Goal: Task Accomplishment & Management: Manage account settings

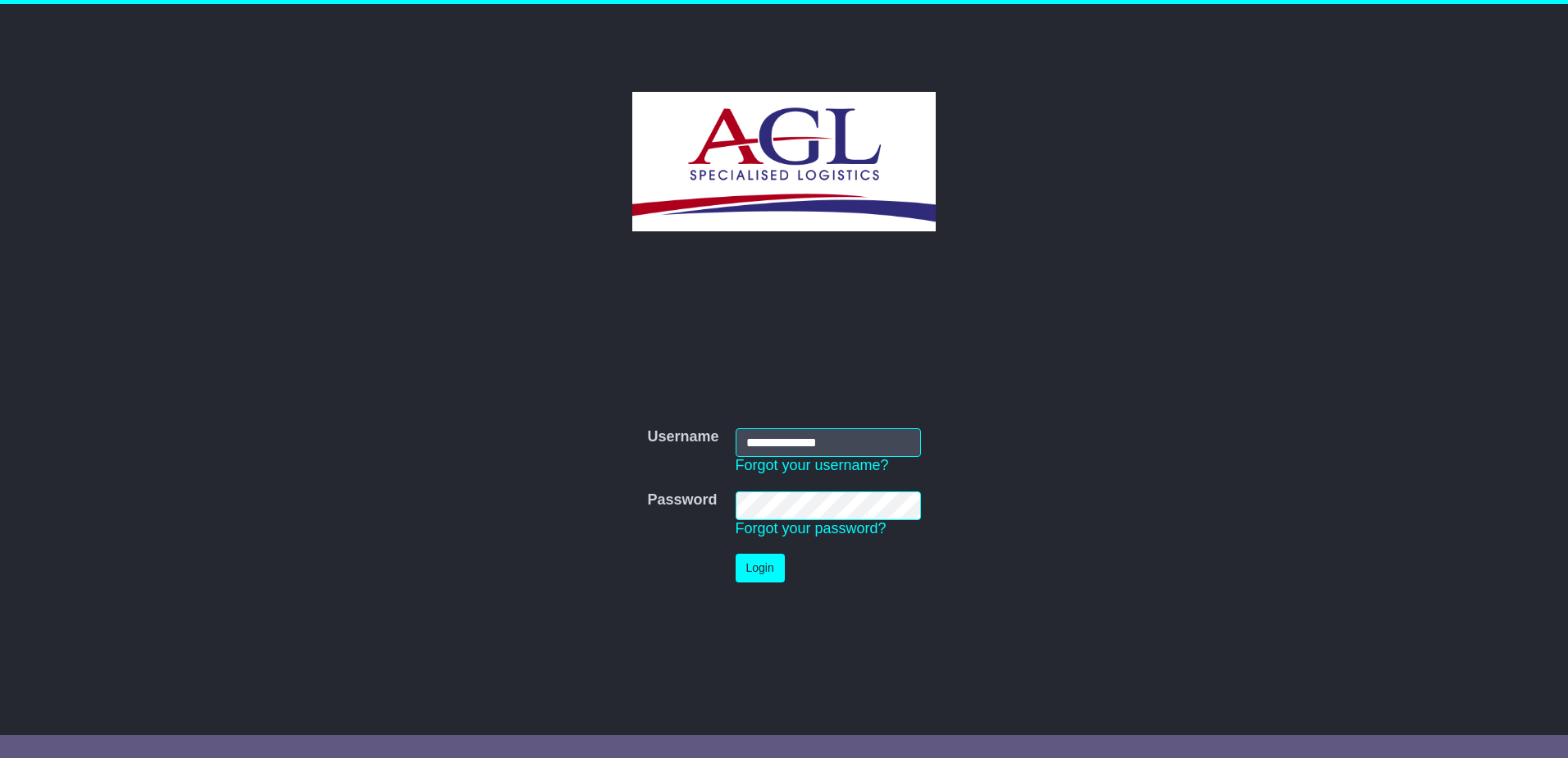
click at [770, 565] on button "Login" at bounding box center [760, 568] width 49 height 29
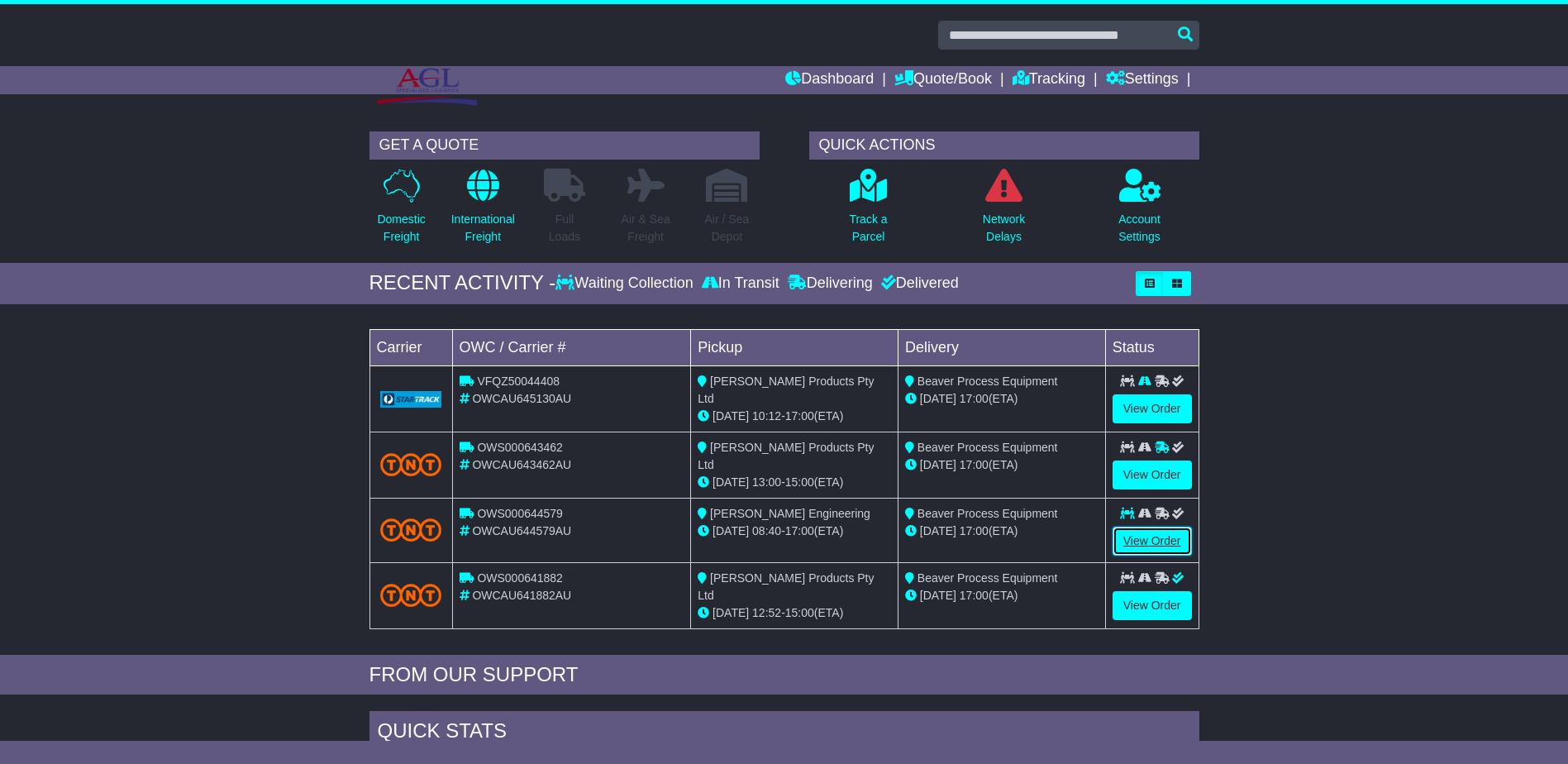
click at [1153, 540] on link "View Order" at bounding box center [1153, 541] width 80 height 29
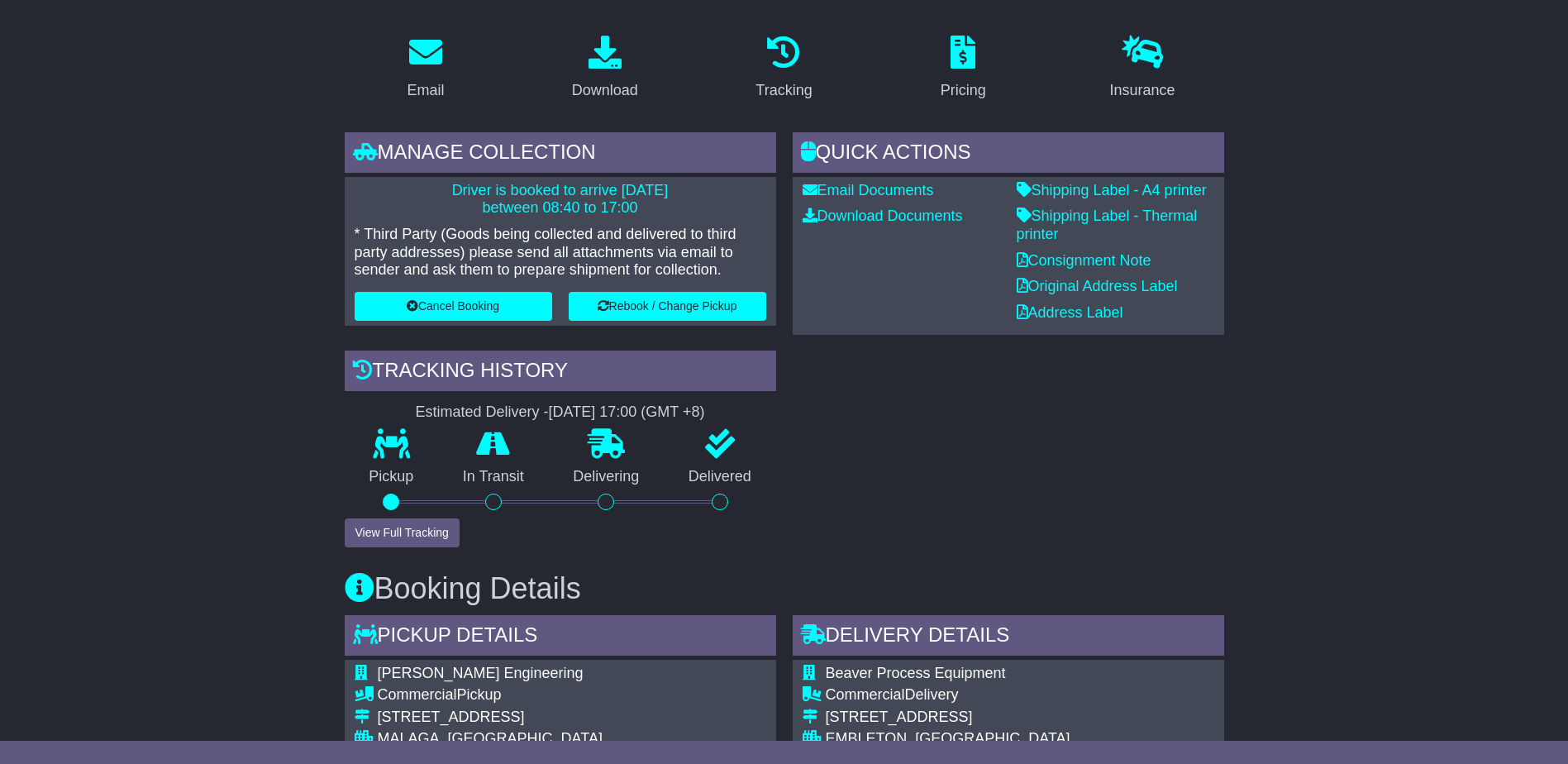
scroll to position [248, 0]
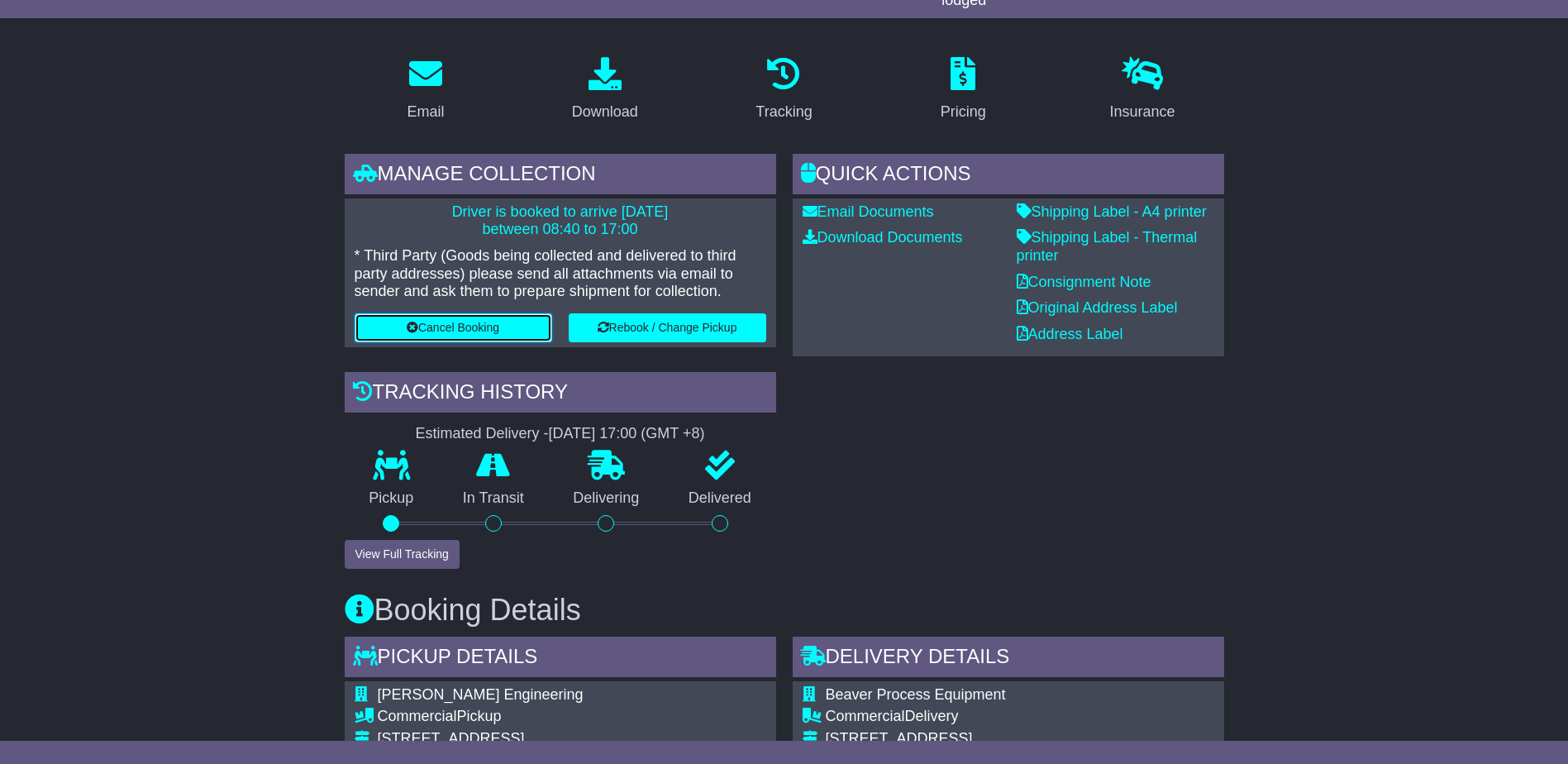
click at [463, 321] on button "Cancel Booking" at bounding box center [453, 328] width 198 height 29
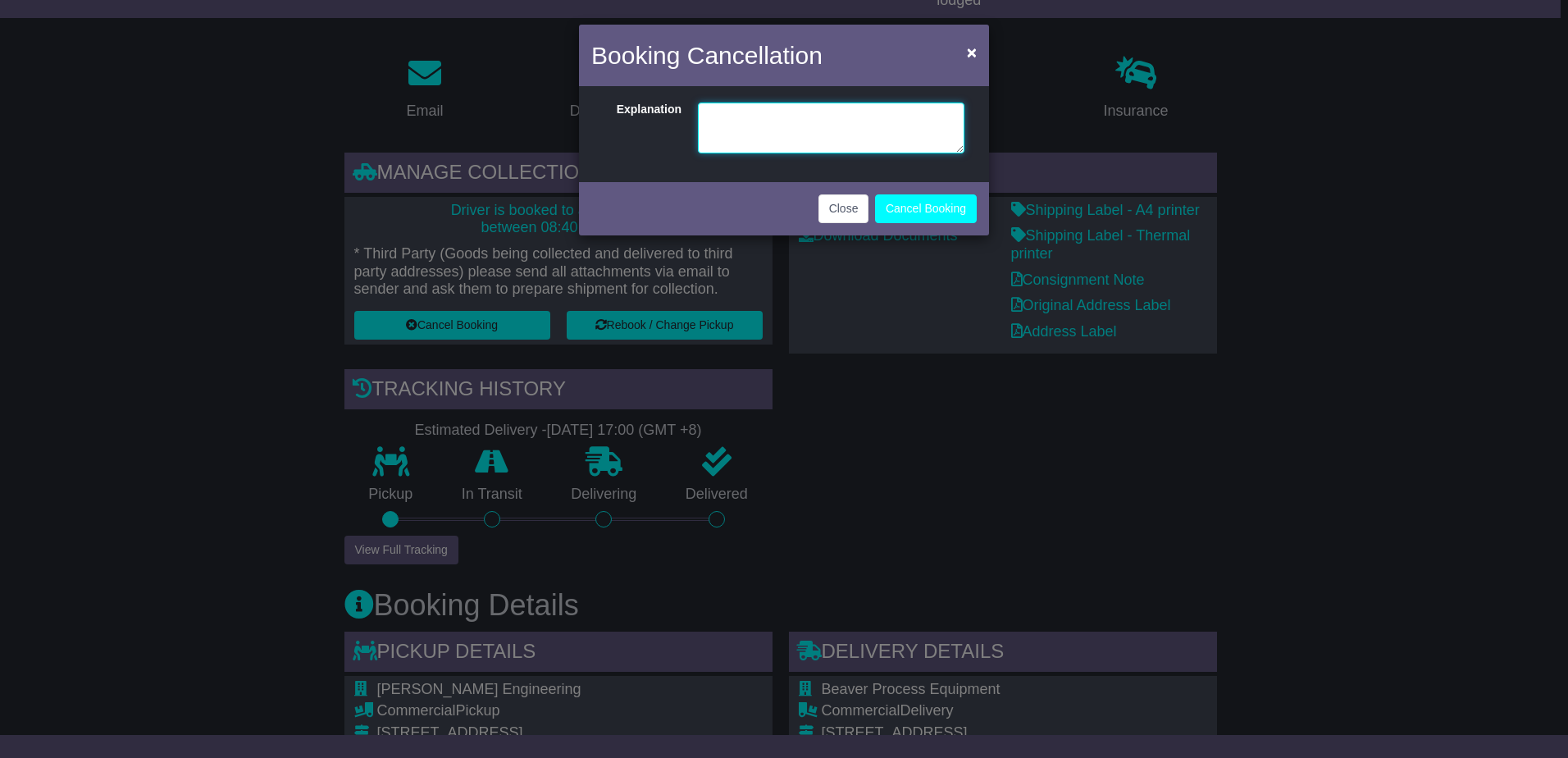
click at [767, 131] on textarea at bounding box center [831, 128] width 266 height 51
type textarea "**********"
click at [909, 206] on button "Cancel Booking" at bounding box center [926, 209] width 102 height 29
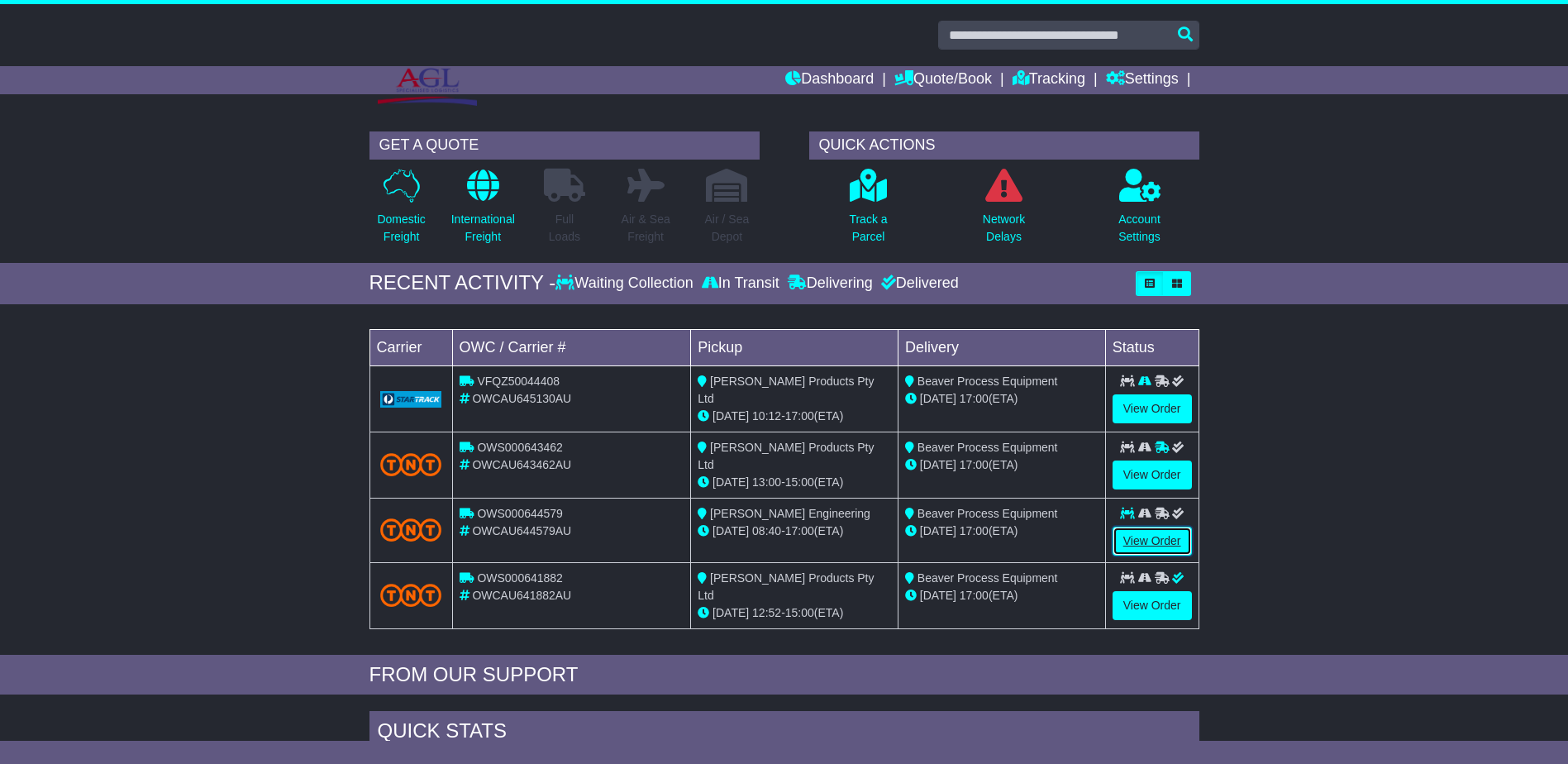
click at [1169, 531] on link "View Order" at bounding box center [1153, 541] width 80 height 29
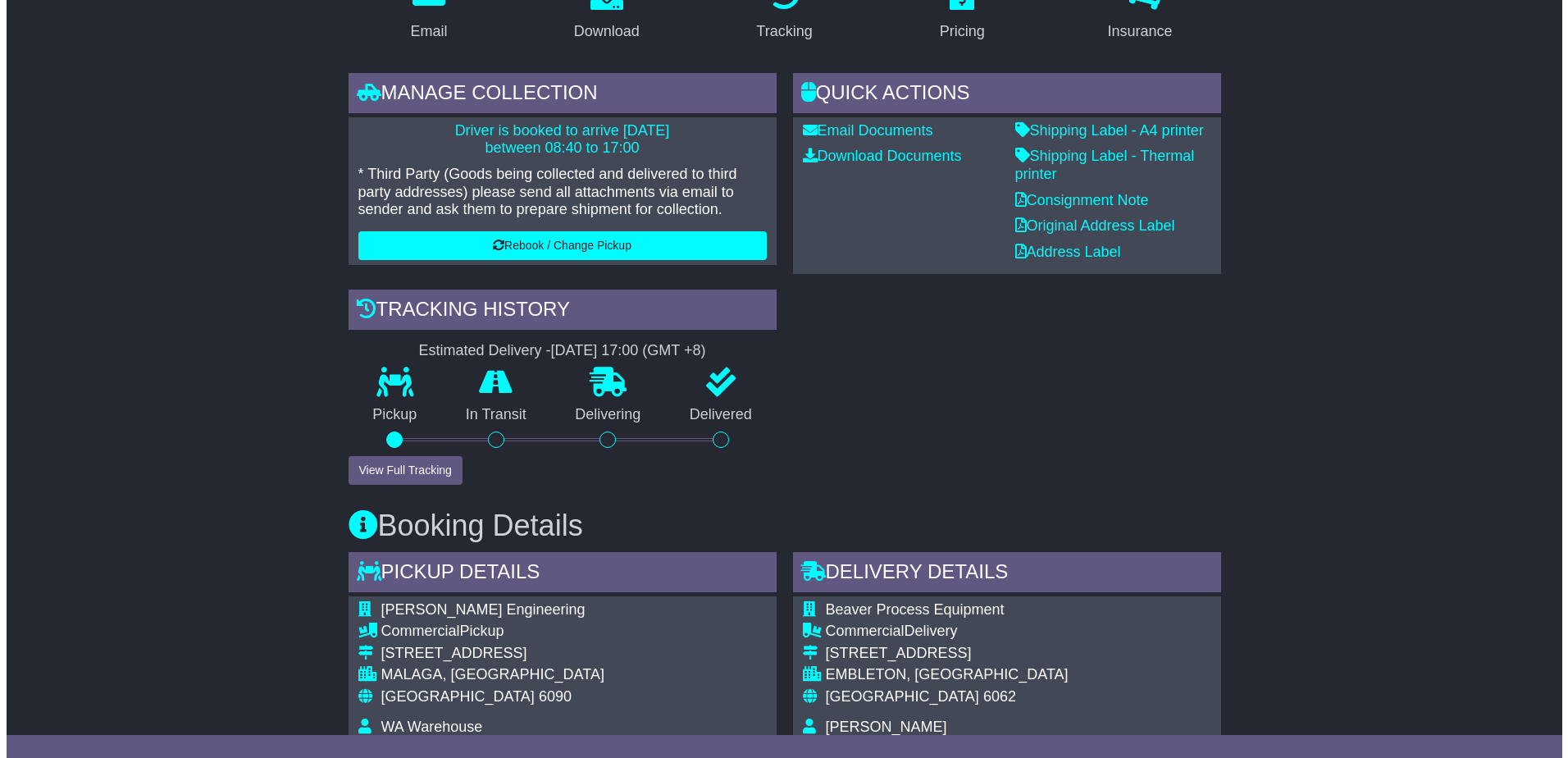
scroll to position [295, 0]
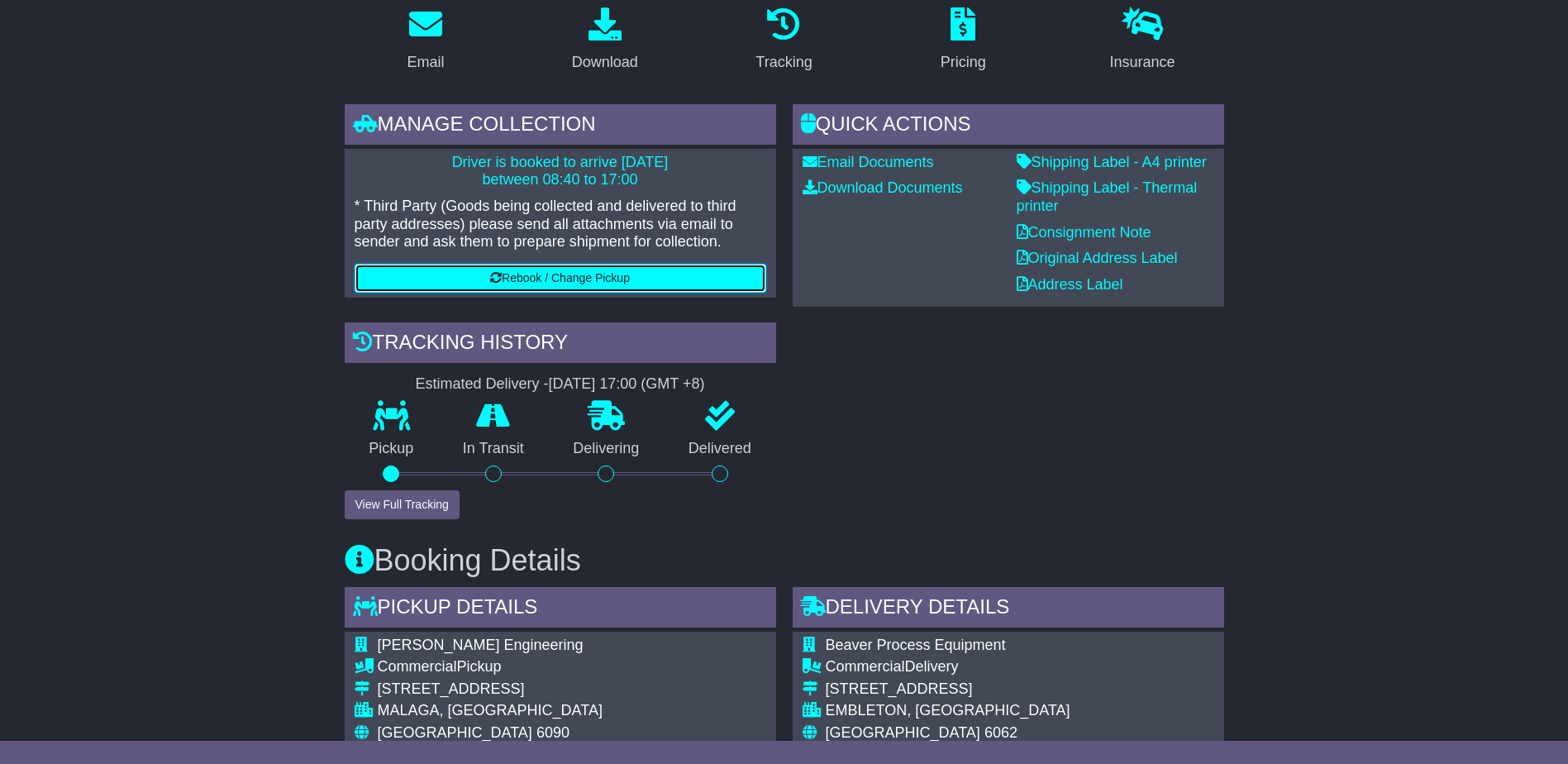
click at [603, 278] on button "Rebook / Change Pickup" at bounding box center [560, 278] width 412 height 29
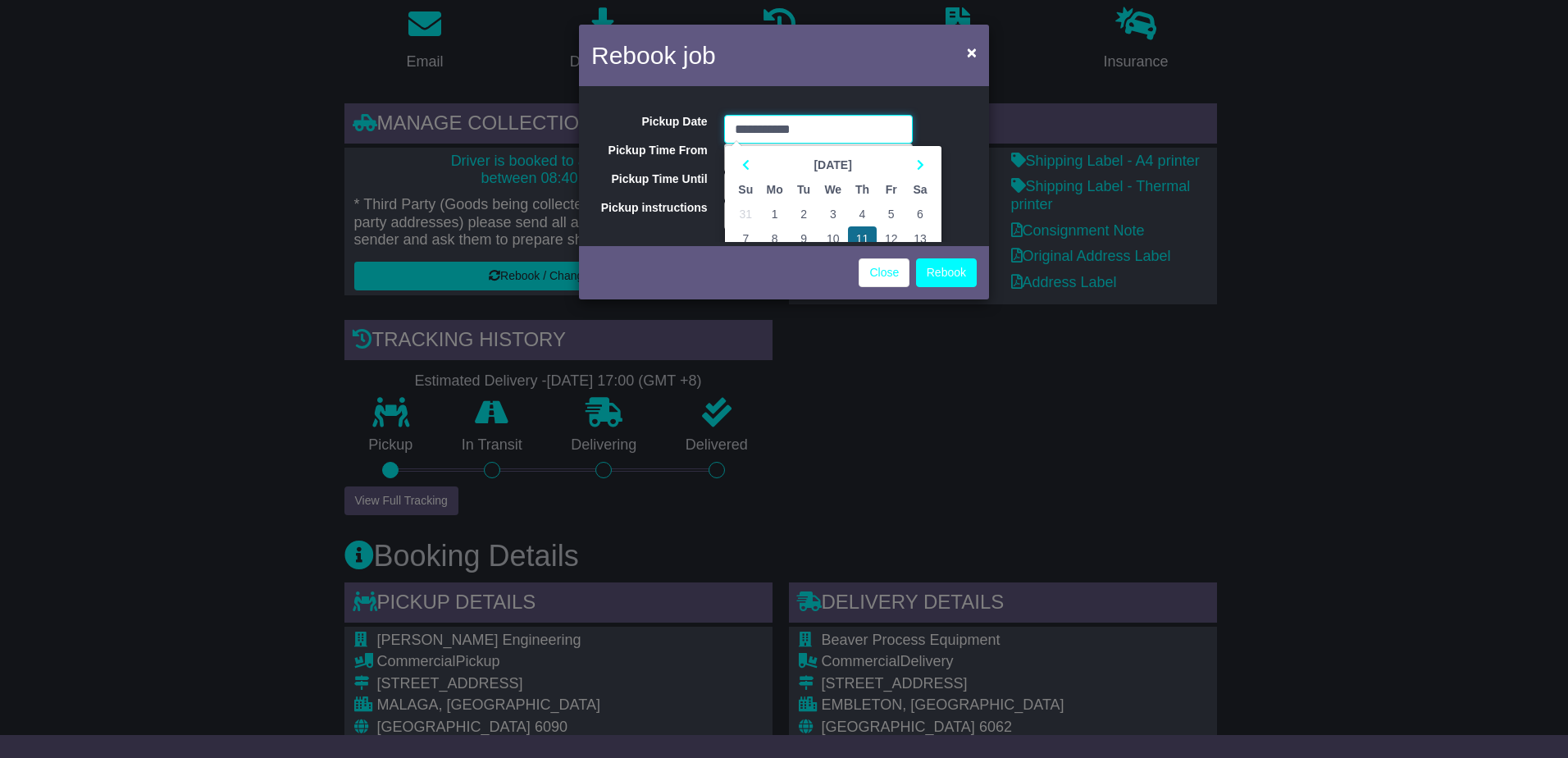
click at [863, 229] on td "11" at bounding box center [862, 238] width 29 height 25
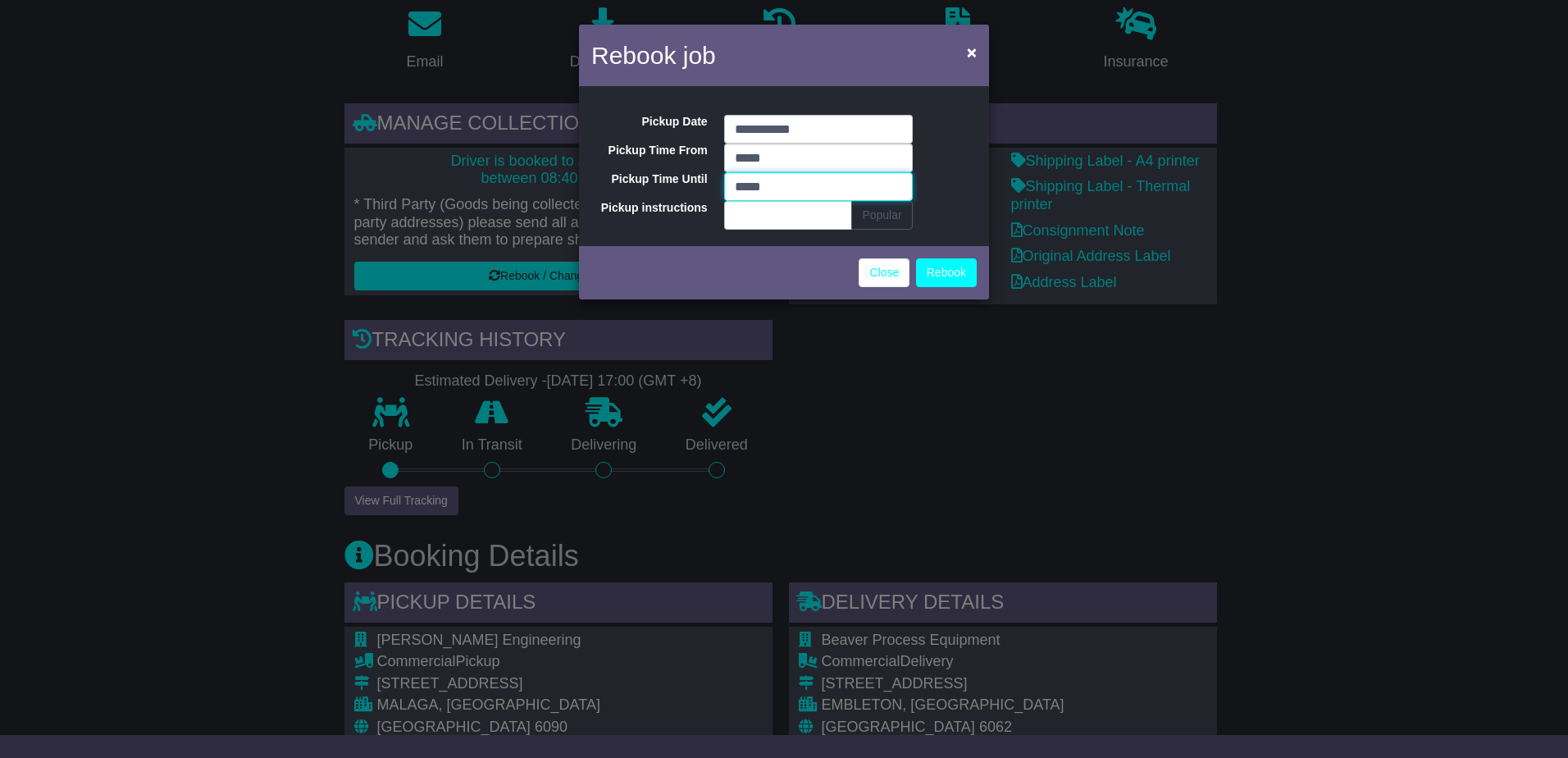
click at [791, 183] on input "*****" at bounding box center [818, 187] width 188 height 29
drag, startPoint x: 799, startPoint y: 183, endPoint x: 678, endPoint y: 175, distance: 121.3
click at [679, 115] on div "Pickup Time Until ***** 17 : 00 00 01 02 03 04 05 06 07 08 09 10 11 12 13 14 15…" at bounding box center [784, 115] width 410 height 0
type input "*"
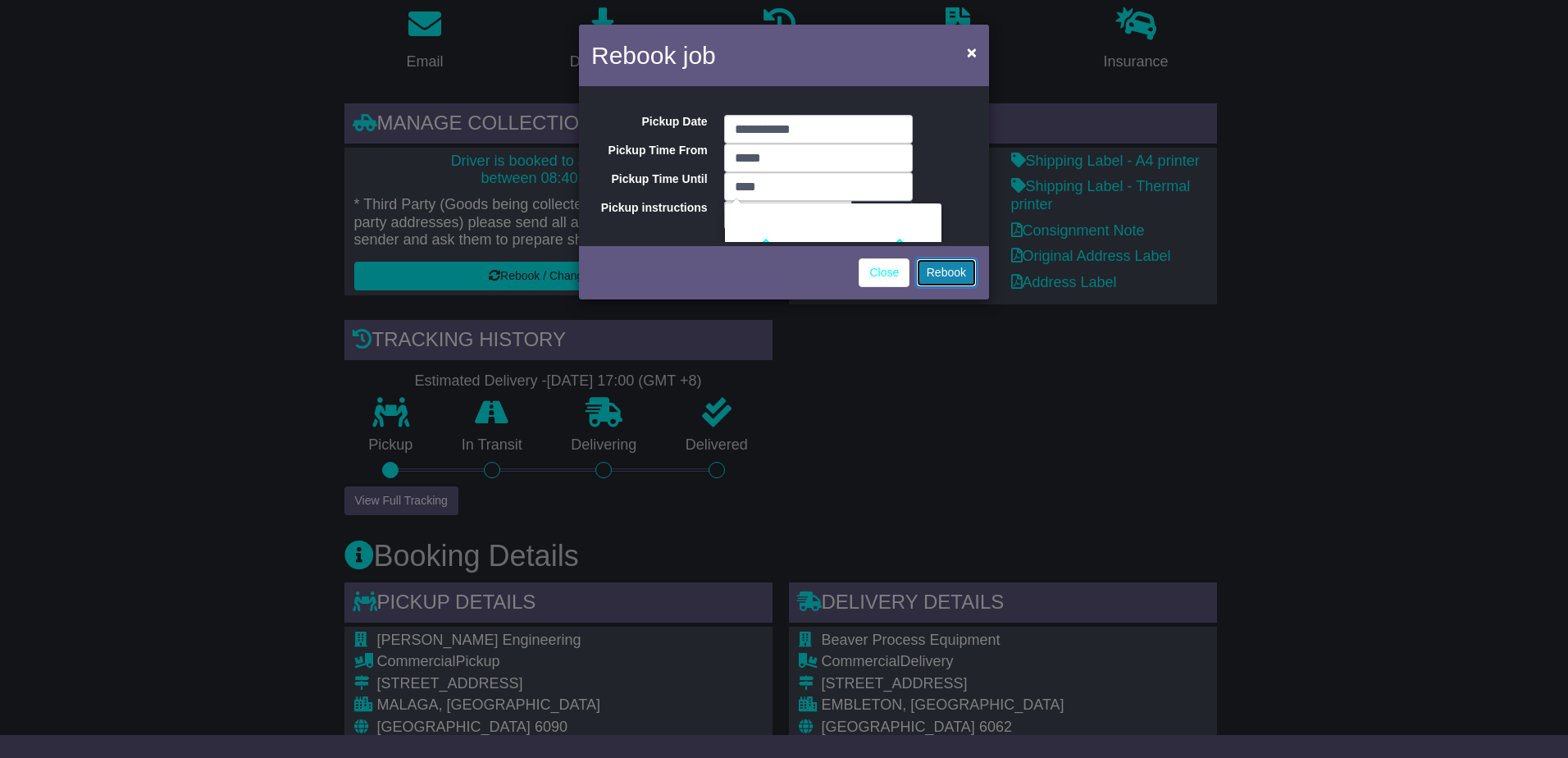
type input "*****"
click at [940, 277] on button "Rebook" at bounding box center [946, 273] width 60 height 29
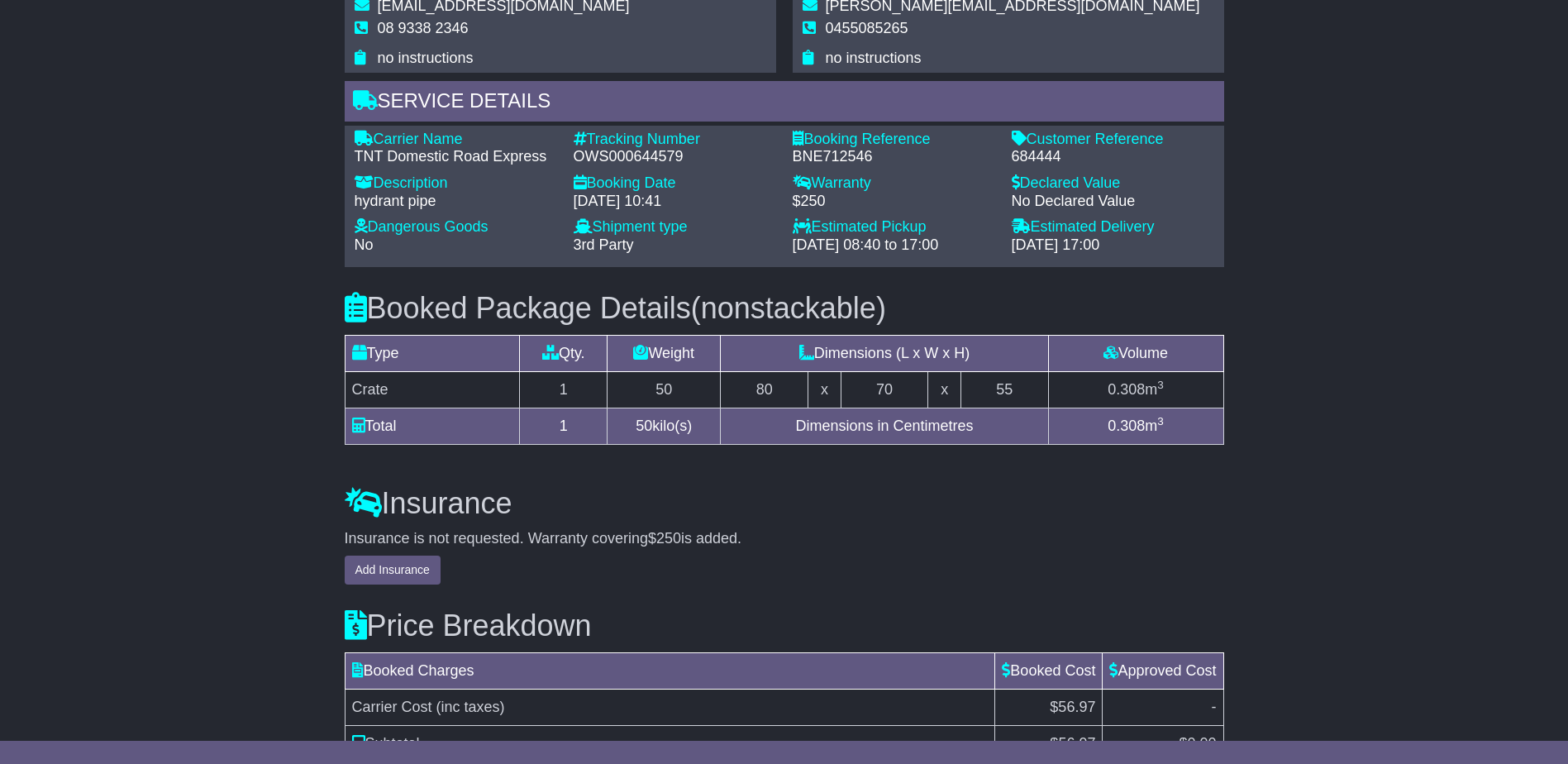
scroll to position [1207, 0]
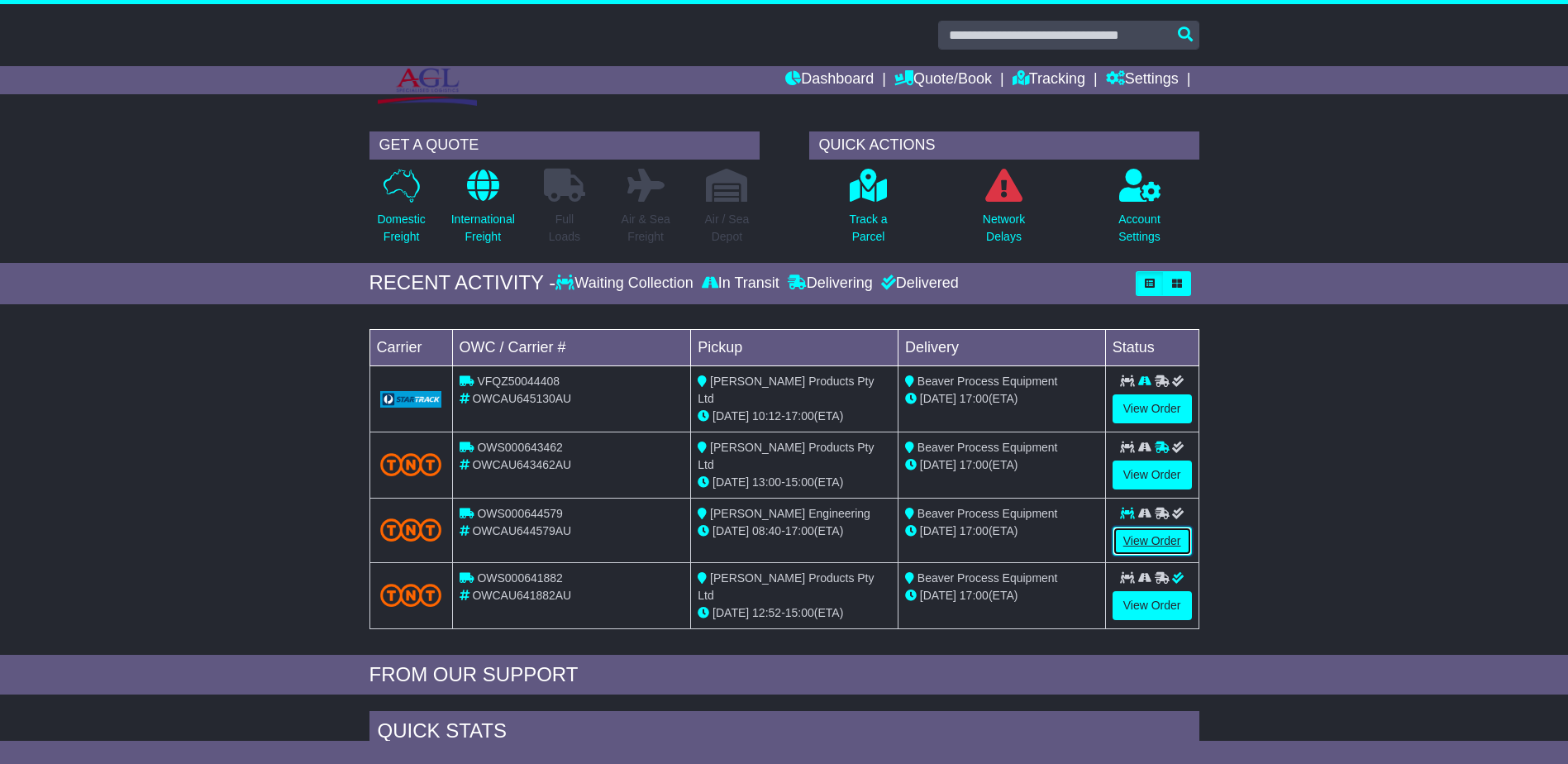
click at [1150, 543] on link "View Order" at bounding box center [1153, 541] width 80 height 29
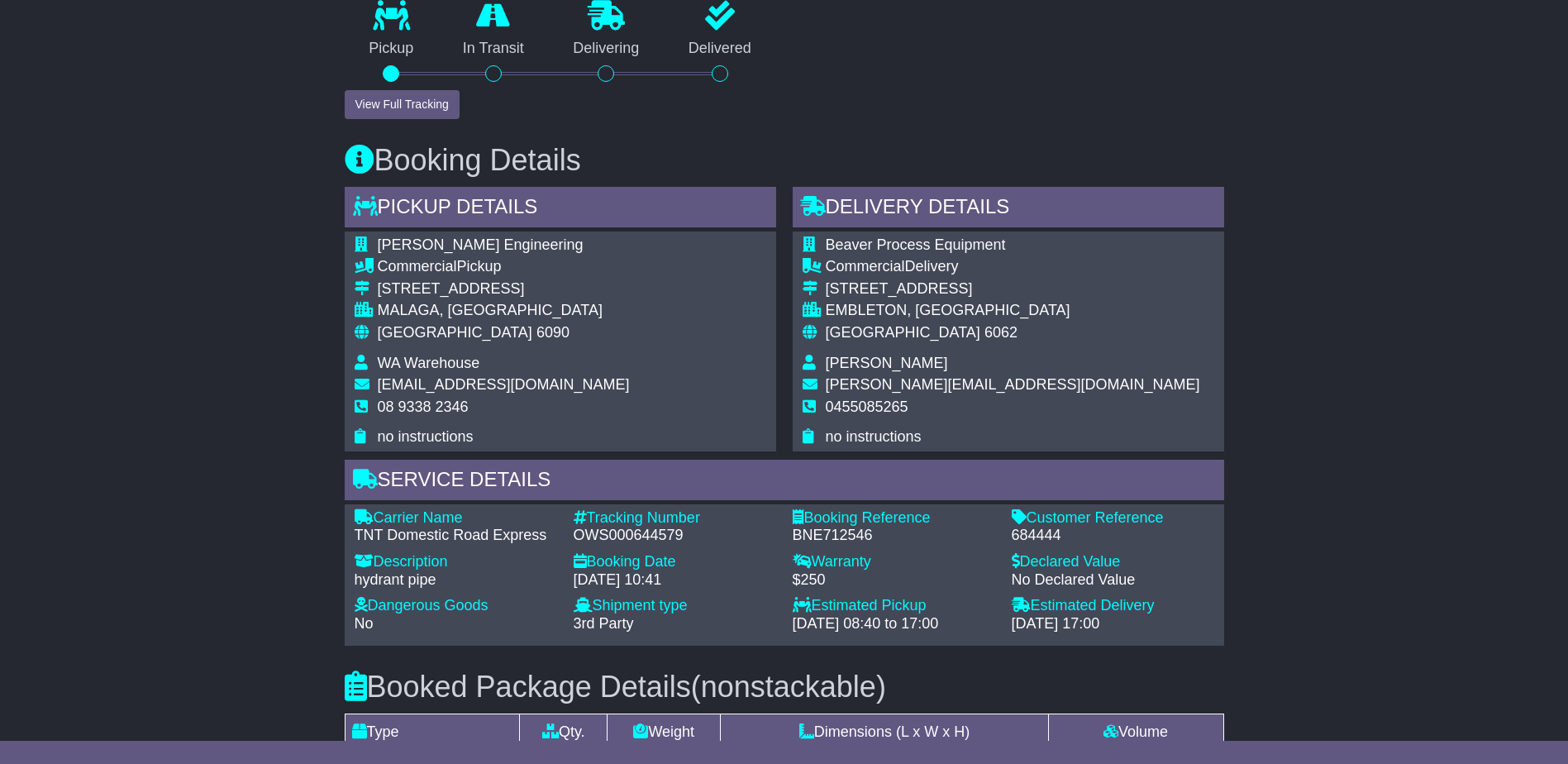
scroll to position [793, 0]
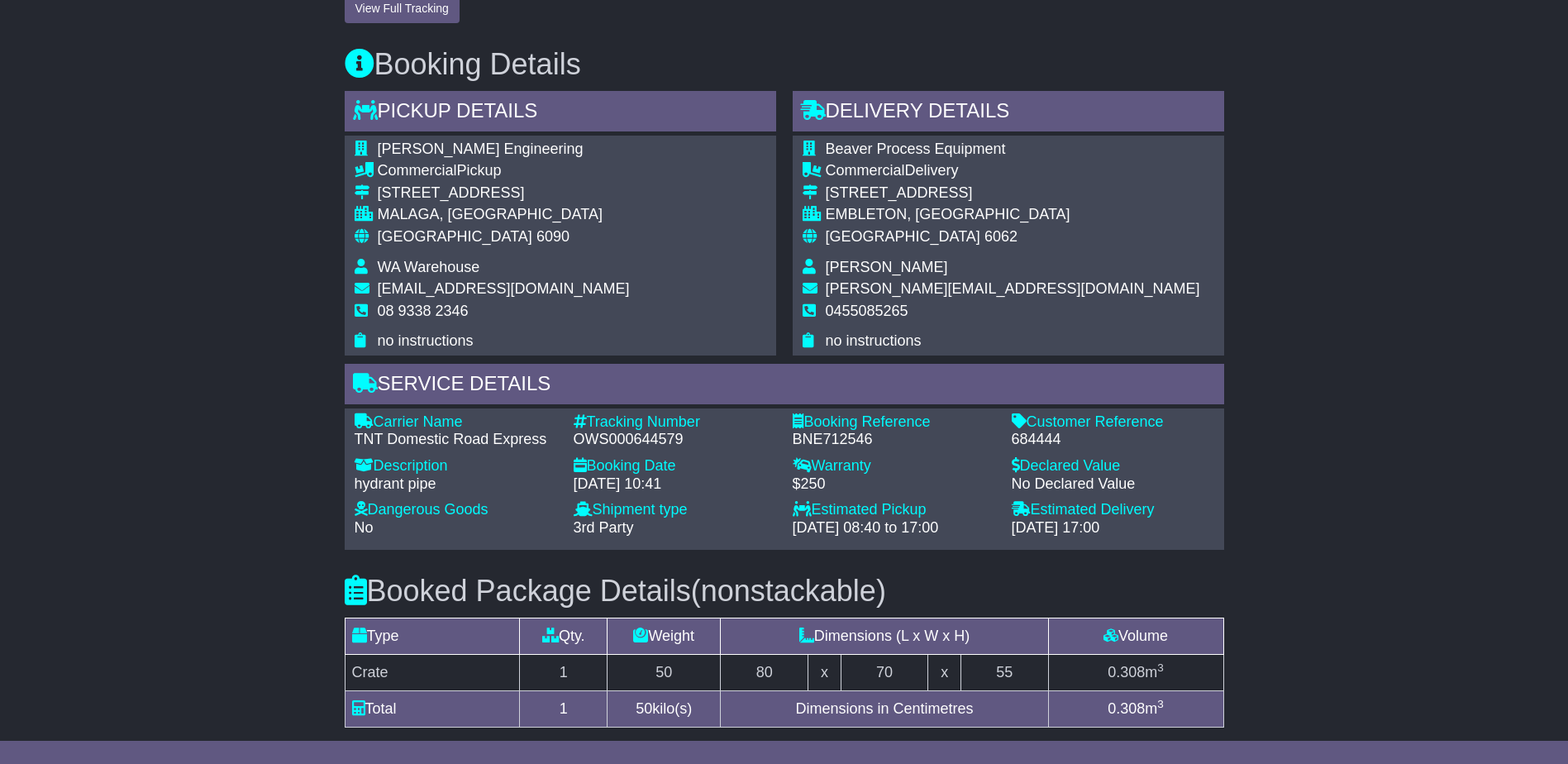
click at [1238, 458] on div "Email Download Tracking Pricing Insurance" at bounding box center [784, 321] width 1568 height 1646
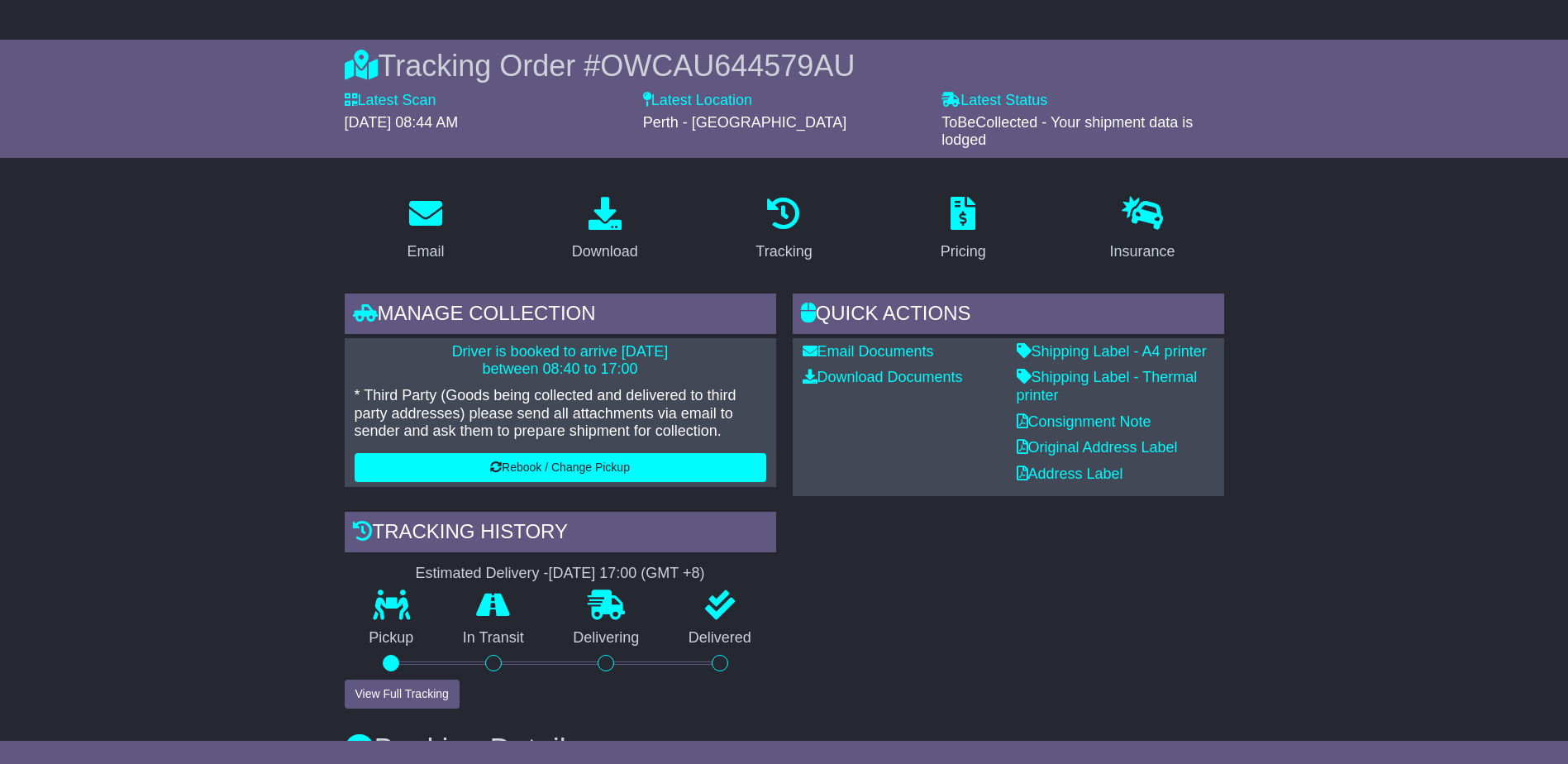
scroll to position [0, 0]
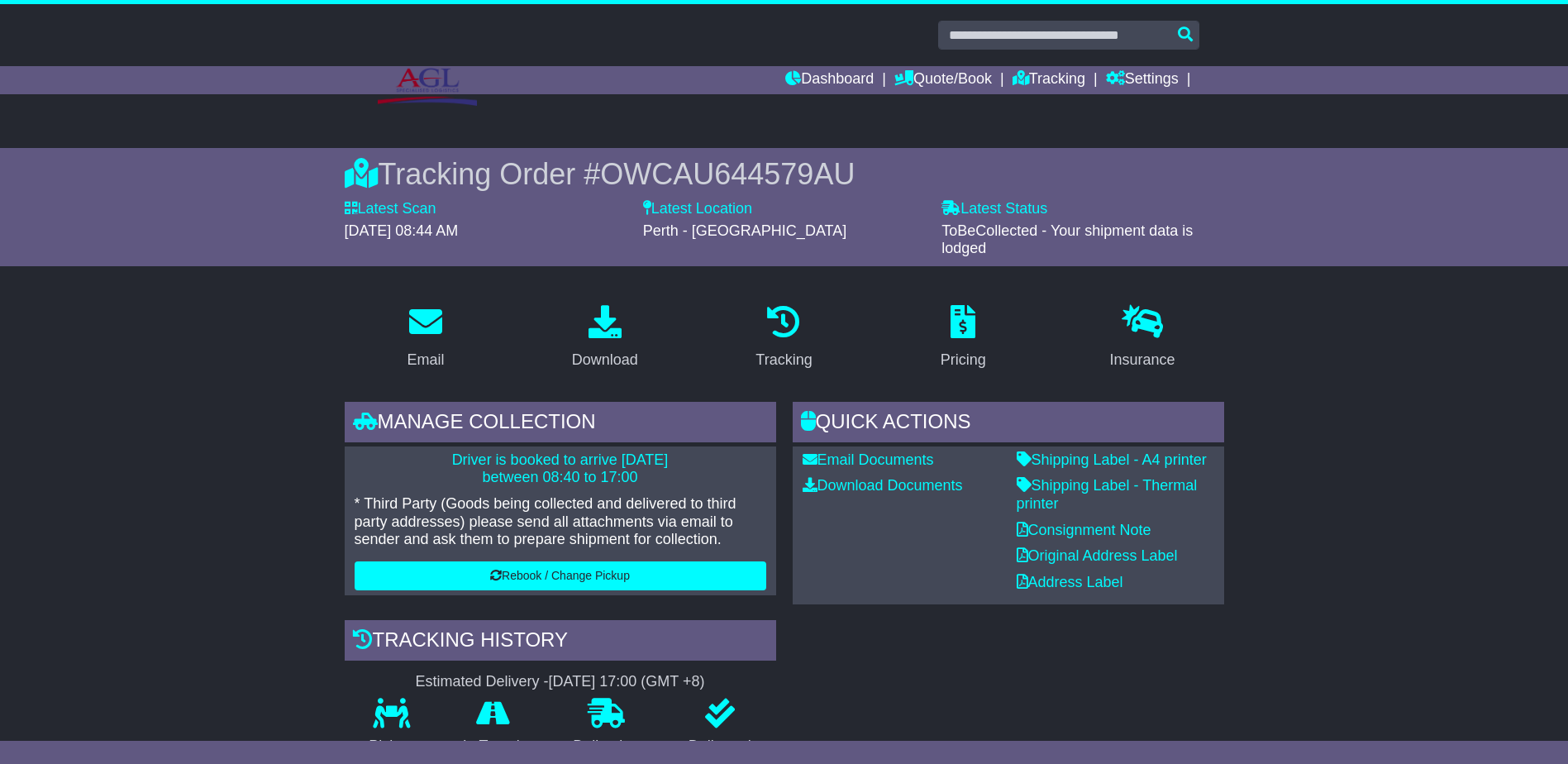
click at [761, 175] on span "OWCAU644579AU" at bounding box center [727, 174] width 254 height 34
click at [761, 174] on span "OWCAU644579AU" at bounding box center [727, 174] width 254 height 34
copy span "OWCAU644579AU"
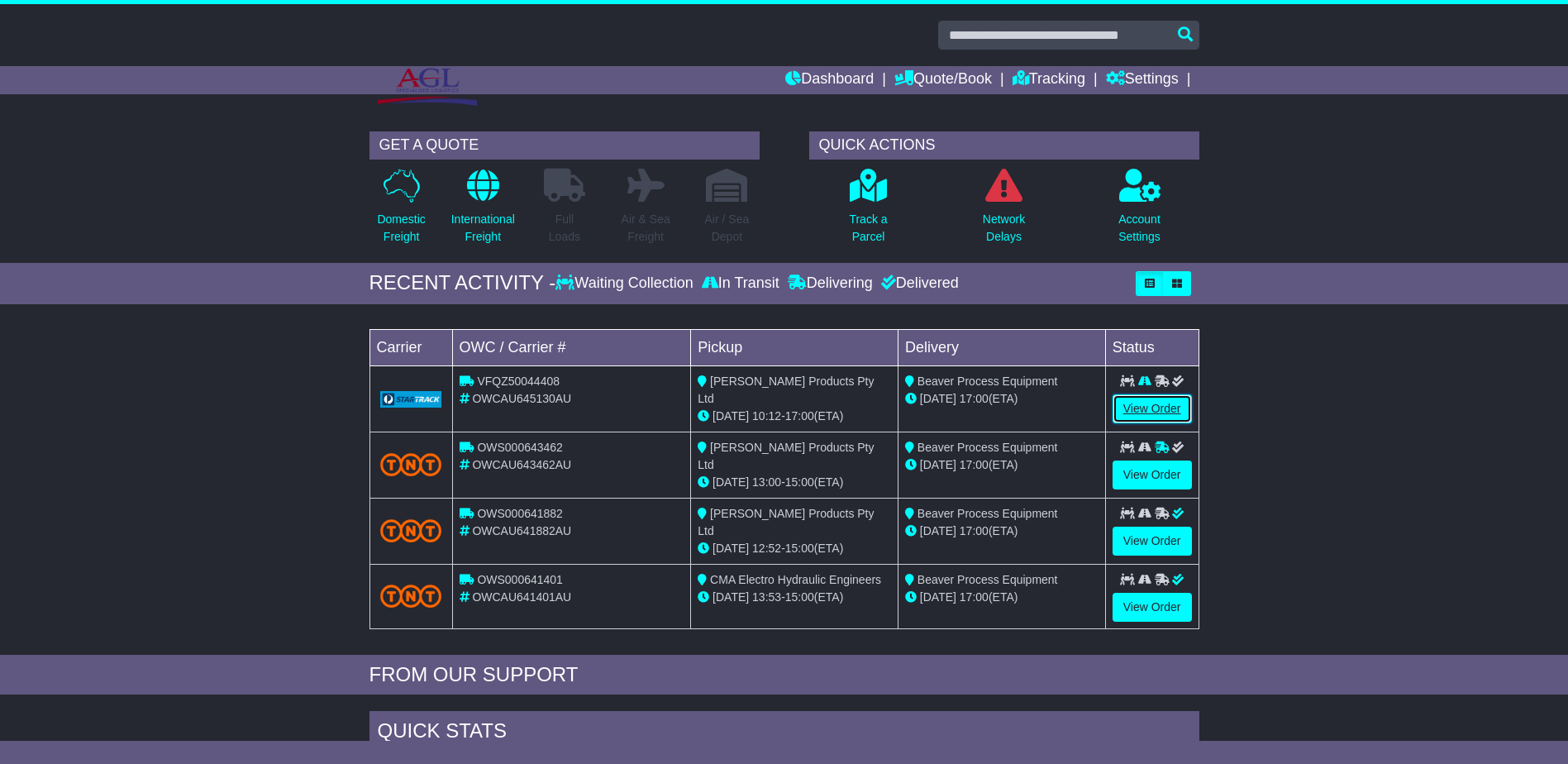
click at [1158, 405] on link "View Order" at bounding box center [1153, 408] width 80 height 29
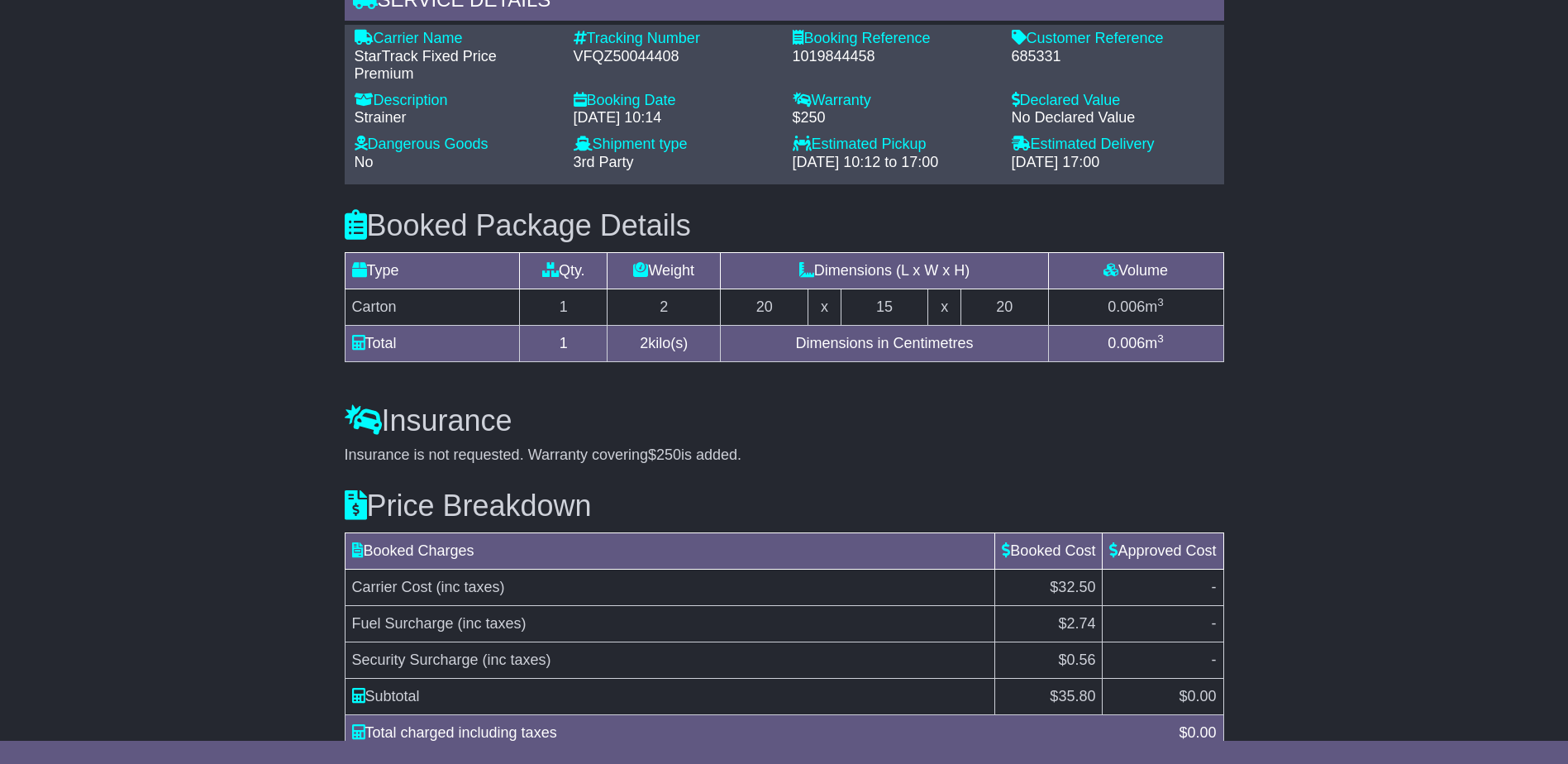
scroll to position [1065, 0]
